Goal: Find specific page/section: Find specific page/section

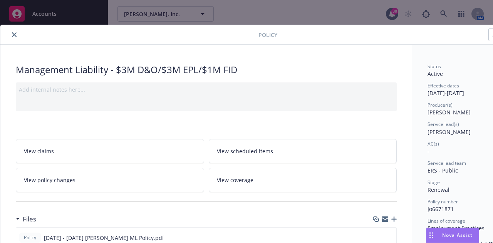
scroll to position [184, 0]
click at [12, 35] on icon "close" at bounding box center [14, 34] width 5 height 5
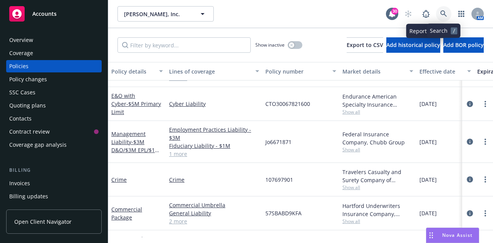
click at [444, 17] on icon at bounding box center [443, 13] width 7 height 7
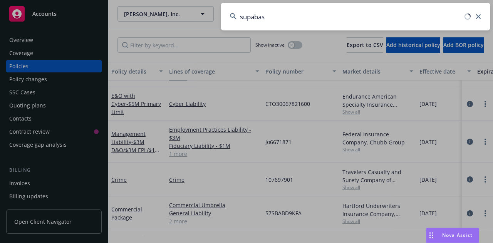
type input "supabase"
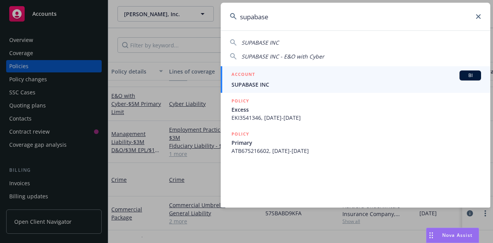
click at [285, 76] on div "ACCOUNT BI" at bounding box center [356, 75] width 250 height 10
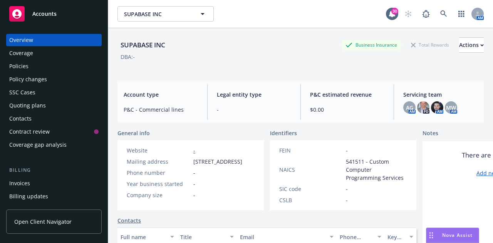
click at [33, 64] on div "Policies" at bounding box center [53, 66] width 89 height 12
